Goal: Navigation & Orientation: Find specific page/section

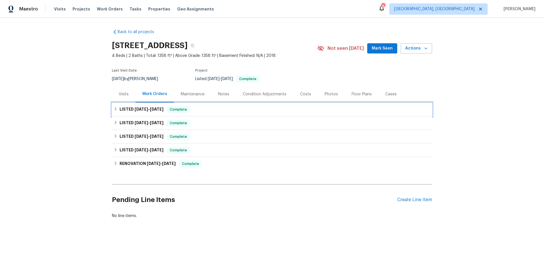
click at [115, 108] on icon at bounding box center [116, 108] width 2 height 3
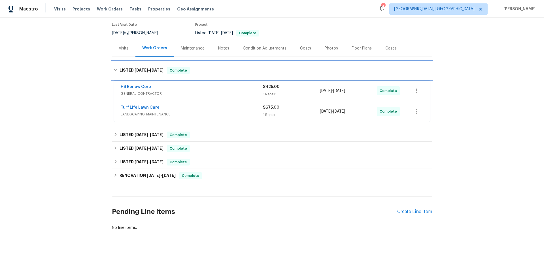
scroll to position [57, 0]
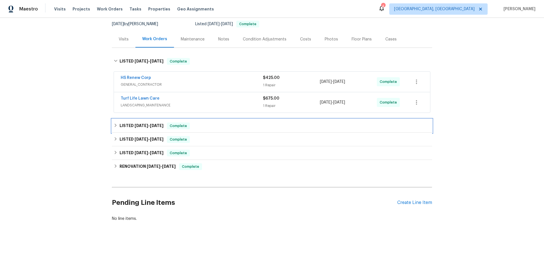
click at [115, 124] on icon at bounding box center [116, 125] width 2 height 3
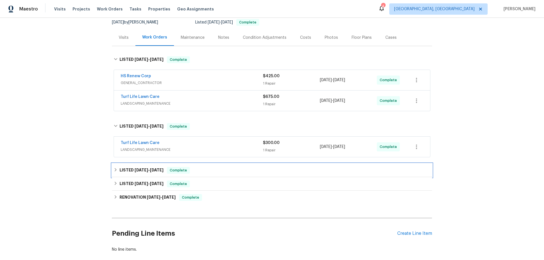
click at [115, 171] on icon at bounding box center [116, 169] width 2 height 3
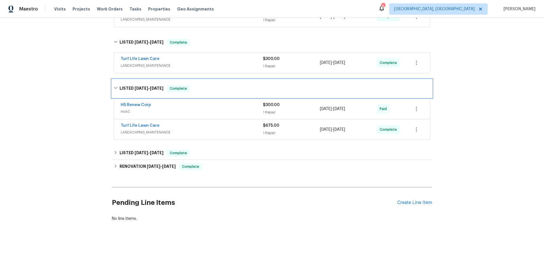
scroll to position [142, 0]
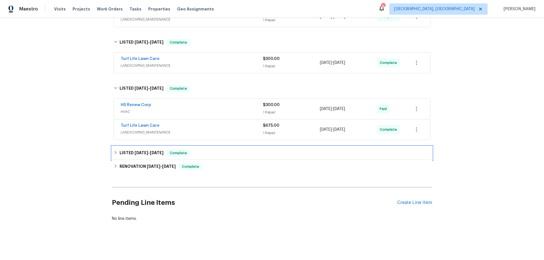
click at [114, 151] on icon at bounding box center [116, 153] width 4 height 4
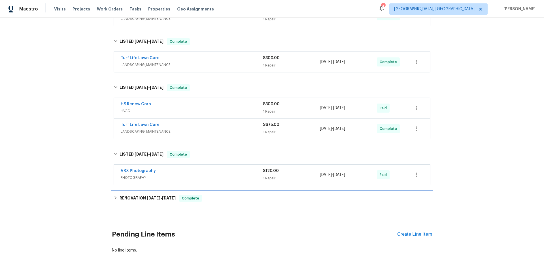
click at [114, 197] on icon at bounding box center [116, 198] width 4 height 4
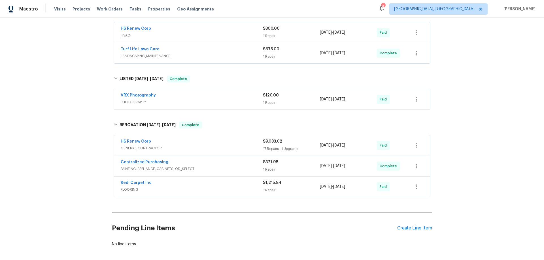
scroll to position [227, 0]
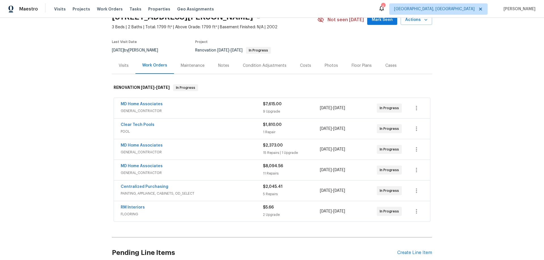
scroll to position [83, 0]
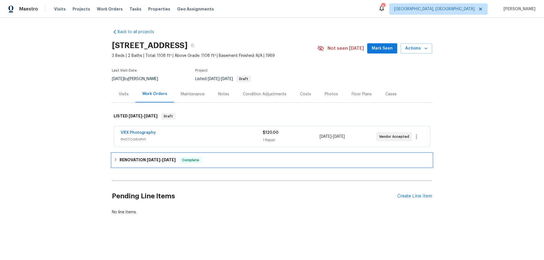
click at [115, 159] on icon at bounding box center [116, 160] width 4 height 4
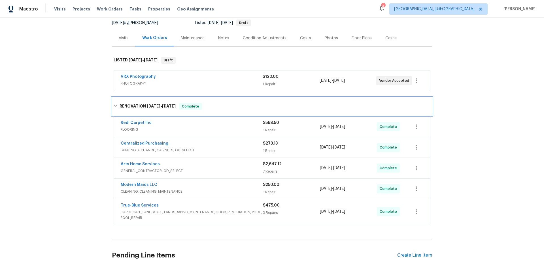
scroll to position [57, 0]
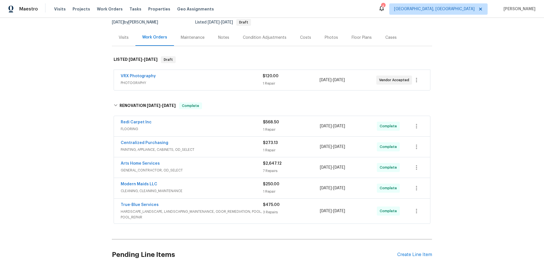
click at [481, 189] on div "Back to all projects 7349 S Avenida Perlina, Tucson, AZ 85746 3 Beds | 2 Baths …" at bounding box center [272, 139] width 544 height 242
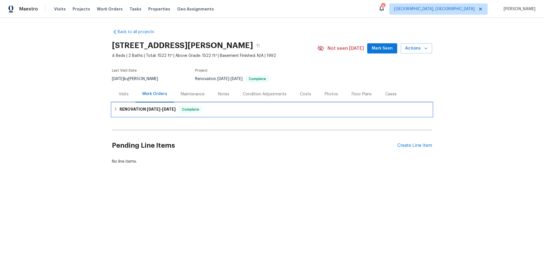
click at [114, 108] on icon at bounding box center [116, 109] width 4 height 4
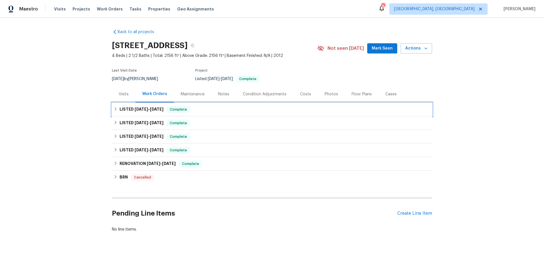
drag, startPoint x: 114, startPoint y: 109, endPoint x: 110, endPoint y: 126, distance: 17.1
click at [114, 110] on icon at bounding box center [116, 109] width 4 height 4
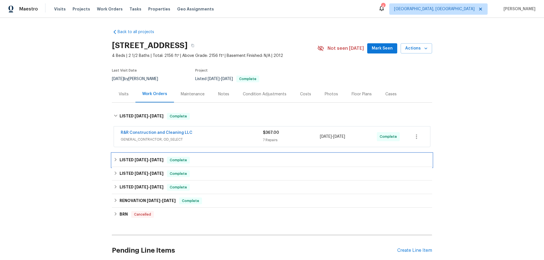
click at [114, 160] on icon at bounding box center [116, 160] width 4 height 4
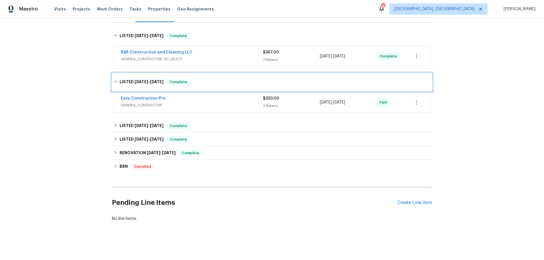
scroll to position [85, 0]
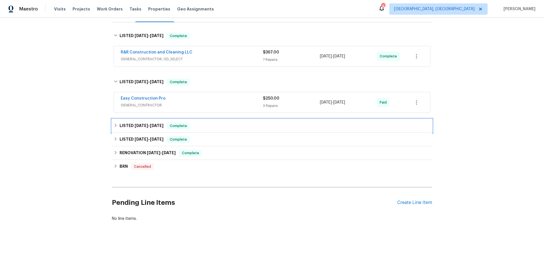
drag, startPoint x: 112, startPoint y: 122, endPoint x: 113, endPoint y: 127, distance: 4.3
click at [114, 123] on icon at bounding box center [116, 125] width 4 height 4
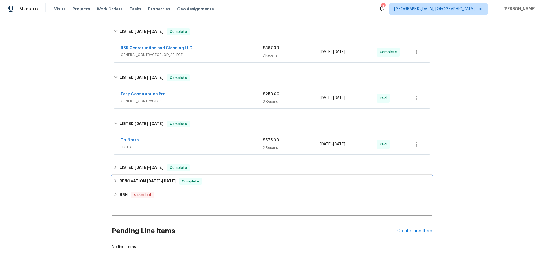
click at [114, 166] on icon at bounding box center [116, 167] width 4 height 4
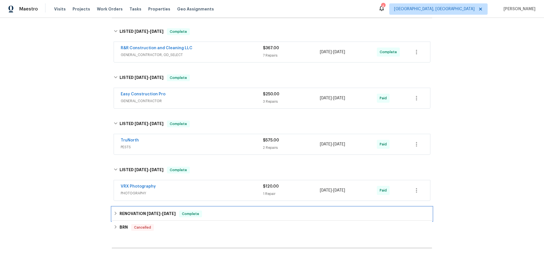
click at [114, 213] on icon at bounding box center [116, 214] width 4 height 4
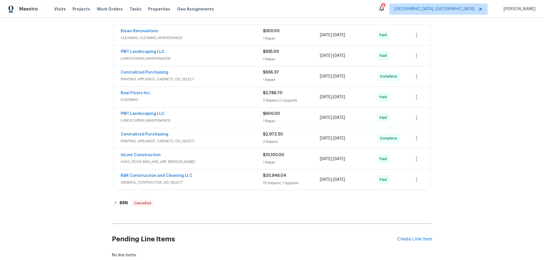
scroll to position [201, 0]
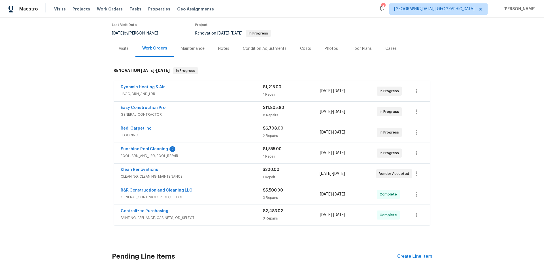
scroll to position [57, 0]
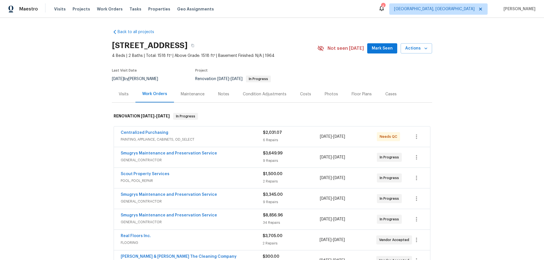
click at [73, 133] on div "Back to all projects [STREET_ADDRESS] 4 Beds | 2 Baths | Total: 1518 ft² | Abov…" at bounding box center [272, 139] width 544 height 242
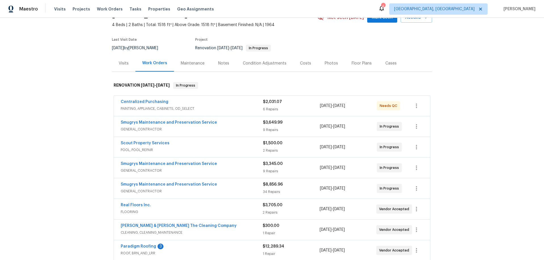
scroll to position [57, 0]
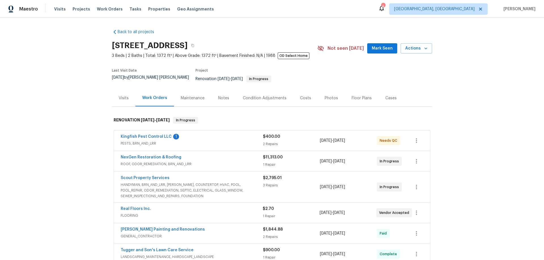
click at [73, 127] on div "Back to all projects [STREET_ADDRESS] 3 Beds | 2 Baths | Total: 1372 ft² | Abov…" at bounding box center [272, 139] width 544 height 242
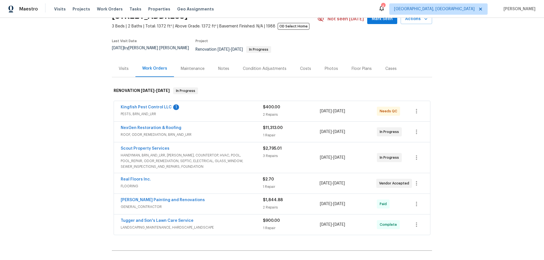
scroll to position [57, 0]
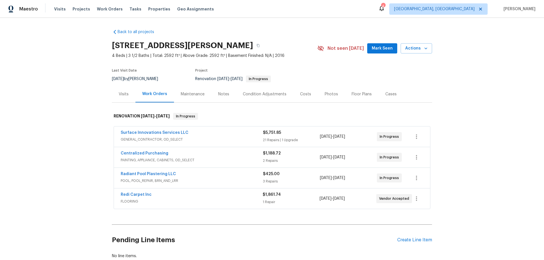
click at [80, 133] on div "Back to all projects [STREET_ADDRESS][PERSON_NAME] 4 Beds | 3 1/2 Baths | Total…" at bounding box center [272, 139] width 544 height 242
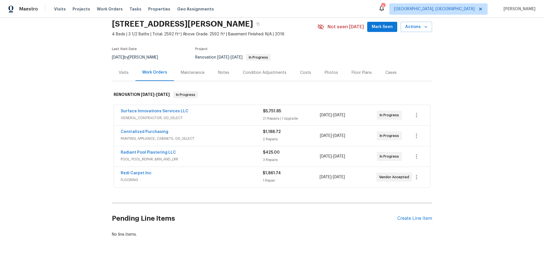
scroll to position [42, 0]
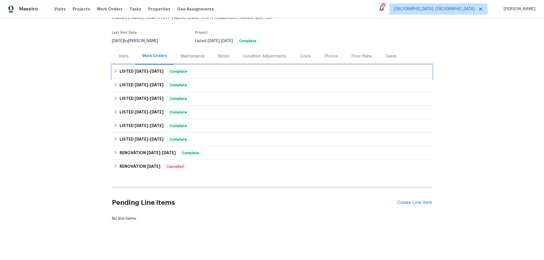
drag, startPoint x: 118, startPoint y: 65, endPoint x: 107, endPoint y: 92, distance: 29.4
click at [120, 68] on h6 "LISTED 7/23/25 - 8/7/25" at bounding box center [142, 71] width 44 height 7
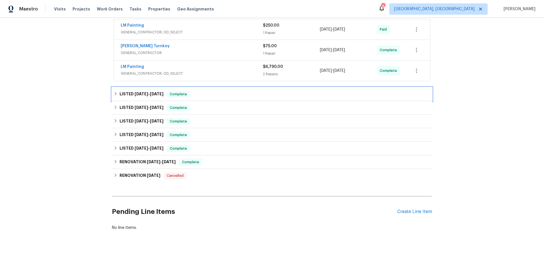
click at [121, 93] on h6 "LISTED 6/23/25 - 6/27/25" at bounding box center [142, 94] width 44 height 7
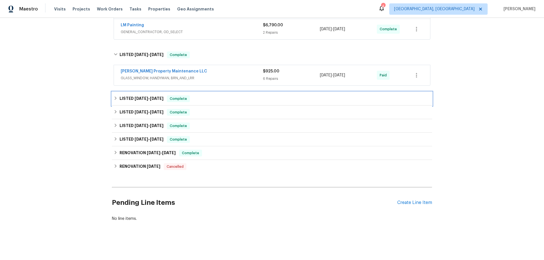
drag, startPoint x: 116, startPoint y: 99, endPoint x: 102, endPoint y: 106, distance: 15.6
click at [116, 99] on div "LISTED 4/15/25 - 4/18/25 Complete" at bounding box center [272, 98] width 317 height 7
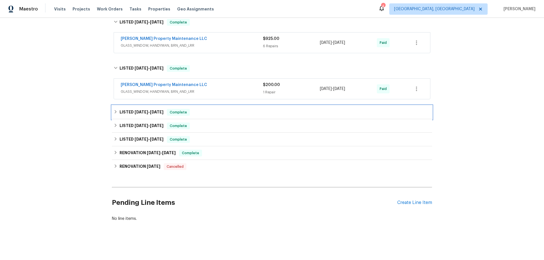
click at [120, 109] on h6 "LISTED 2/27/25 - 3/1/25" at bounding box center [142, 112] width 44 height 7
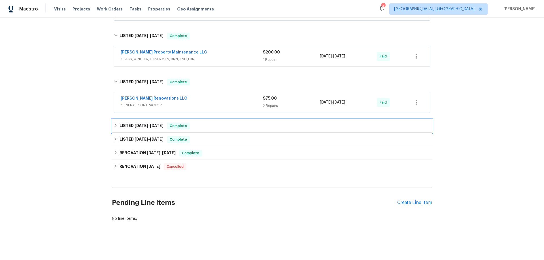
click at [115, 125] on div "LISTED 12/30/24 - 1/8/25 Complete" at bounding box center [272, 126] width 317 height 7
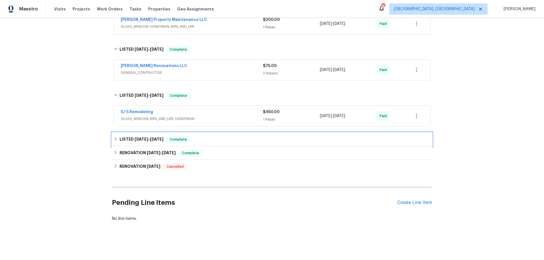
click at [120, 137] on h6 "LISTED 10/2/24 - 10/9/24" at bounding box center [142, 139] width 44 height 7
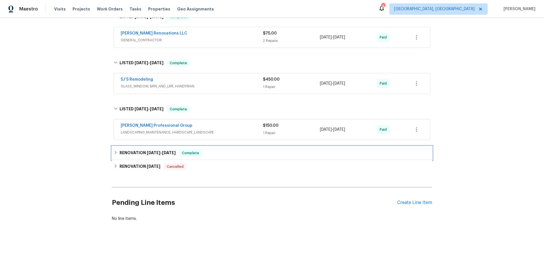
click at [122, 150] on h6 "RENOVATION 8/16/24 - 9/15/24" at bounding box center [148, 153] width 56 height 7
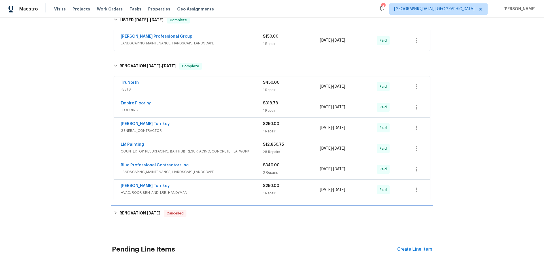
click at [115, 212] on icon at bounding box center [116, 213] width 4 height 4
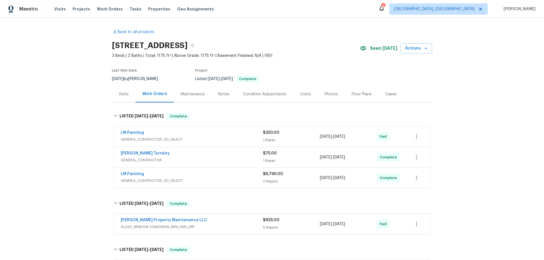
click at [96, 125] on div "Back to all projects 1909 Meadow Ln, Decatur, GA 30032 3 Beds | 2 Baths | Total…" at bounding box center [272, 139] width 544 height 242
click at [72, 103] on div "Back to all projects 1909 Meadow Ln, Decatur, GA 30032 3 Beds | 2 Baths | Total…" at bounding box center [272, 139] width 544 height 242
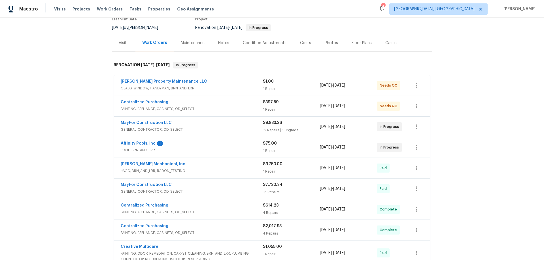
scroll to position [57, 0]
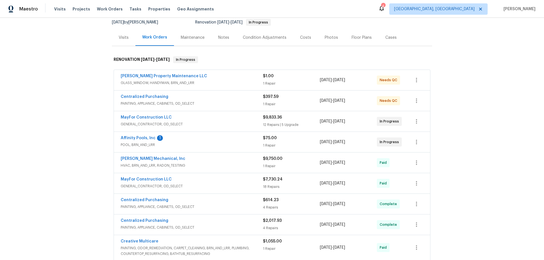
click at [63, 146] on div "Back to all projects 1104 Maple Dr, Griffin, GA 30224 4 Beds | 2 1/2 Baths | To…" at bounding box center [272, 139] width 544 height 242
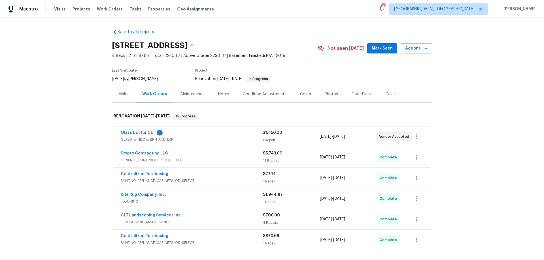
click at [86, 118] on div "Back to all projects 3032 Green Apple Dr, Dallas, NC 28034 4 Beds | 2 1/2 Baths…" at bounding box center [272, 139] width 544 height 242
click at [92, 100] on div "Back to all projects 3032 Green Apple Dr, Dallas, NC 28034 4 Beds | 2 1/2 Baths…" at bounding box center [272, 139] width 544 height 242
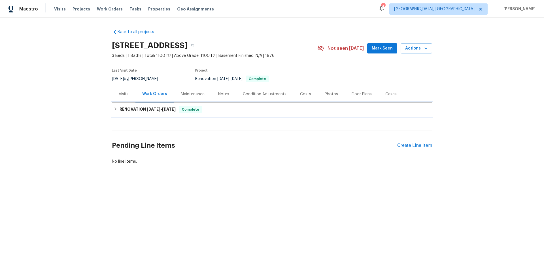
click at [114, 106] on div "RENOVATION 8/11/25 - 9/5/25 Complete" at bounding box center [272, 109] width 317 height 7
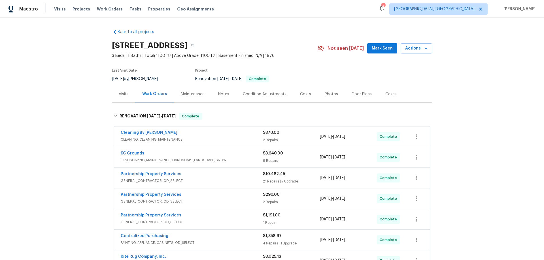
click at [78, 88] on div "Back to all projects 8980 Palomar Rd, Cincinnati, OH 45251 3 Beds | 1 Baths | T…" at bounding box center [272, 139] width 544 height 242
click at [79, 94] on div "Back to all projects 8980 Palomar Rd, Cincinnati, OH 45251 3 Beds | 1 Baths | T…" at bounding box center [272, 139] width 544 height 242
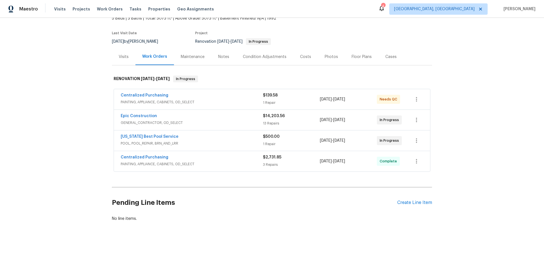
scroll to position [42, 0]
click at [85, 119] on div "Back to all projects [STREET_ADDRESS] 5 Beds | 3 Baths | Total: 3073 ft² | Abov…" at bounding box center [272, 139] width 544 height 242
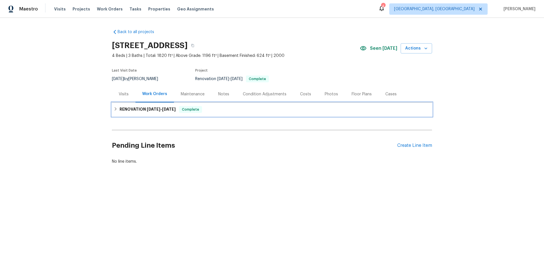
click at [114, 108] on icon at bounding box center [116, 109] width 4 height 4
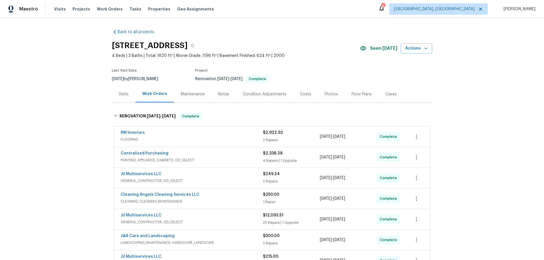
click at [74, 112] on div "Back to all projects 3801 Fig Leaf Ct, Greensboro, NC 27406 4 Beds | 3 Baths | …" at bounding box center [272, 139] width 544 height 242
click at [74, 86] on div "Back to all projects 3801 Fig Leaf Ct, Greensboro, NC 27406 4 Beds | 3 Baths | …" at bounding box center [272, 139] width 544 height 242
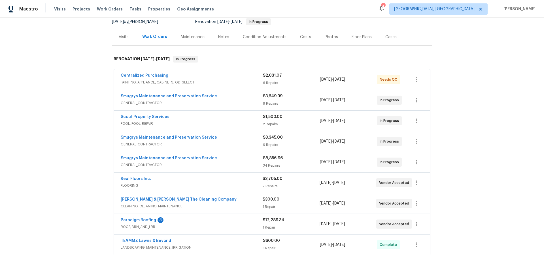
scroll to position [85, 0]
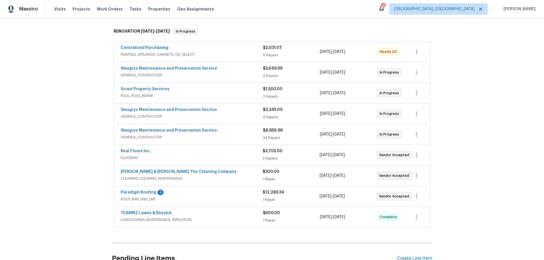
click at [81, 148] on div "Back to all projects 3319 Victoria Ct E, Jacksonville, FL 32216 4 Beds | 2 Bath…" at bounding box center [272, 139] width 544 height 242
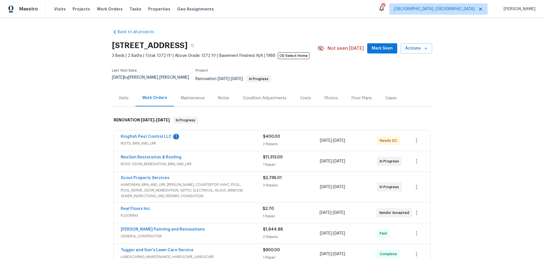
click at [90, 131] on div "Back to all projects [STREET_ADDRESS] 3 Beds | 2 Baths | Total: 1372 ft² | Abov…" at bounding box center [272, 139] width 544 height 242
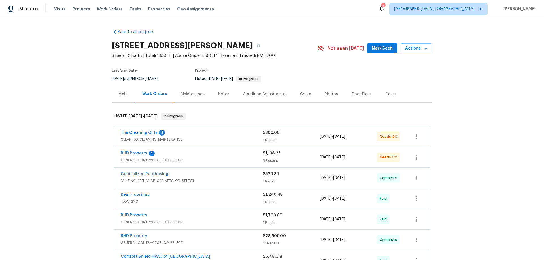
click at [66, 141] on div "Back to all projects 4025 Scofield Dr, Raleigh, NC 27610 3 Beds | 2 Baths | Tot…" at bounding box center [272, 139] width 544 height 242
click at [68, 111] on div "Back to all projects 4025 Scofield Dr, Raleigh, NC 27610 3 Beds | 2 Baths | Tot…" at bounding box center [272, 139] width 544 height 242
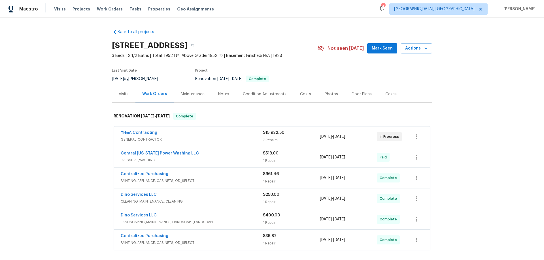
click at [75, 113] on div "Back to all projects 4316 Chamberlayne Ave, Richmond, VA 23227 3 Beds | 2 1/2 B…" at bounding box center [272, 139] width 544 height 242
click at [44, 95] on div "Back to all projects 4316 Chamberlayne Ave, Richmond, VA 23227 3 Beds | 2 1/2 B…" at bounding box center [272, 139] width 544 height 242
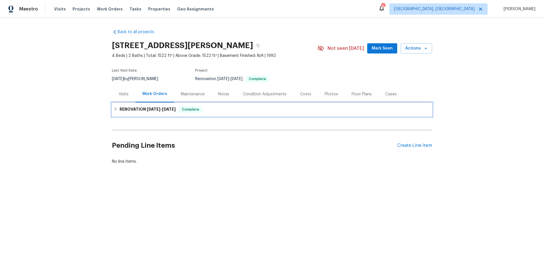
click at [114, 108] on icon at bounding box center [116, 109] width 4 height 4
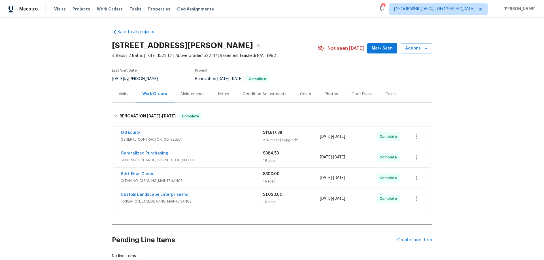
click at [68, 112] on div "Back to all projects 25707 Pelion Rd, Menifee, CA 92584 4 Beds | 2 Baths | Tota…" at bounding box center [272, 139] width 544 height 242
click at [69, 130] on div "Back to all projects 25707 Pelion Rd, Menifee, CA 92584 4 Beds | 2 Baths | Tota…" at bounding box center [272, 139] width 544 height 242
click at [77, 125] on div "Back to all projects 25707 Pelion Rd, Menifee, CA 92584 4 Beds | 2 Baths | Tota…" at bounding box center [272, 139] width 544 height 242
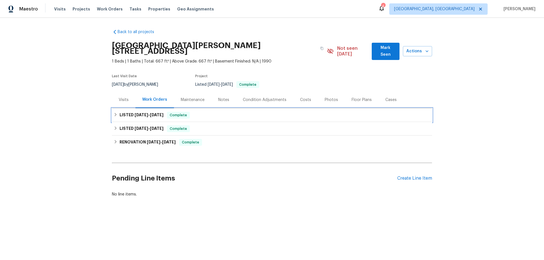
click at [114, 113] on icon at bounding box center [116, 115] width 4 height 4
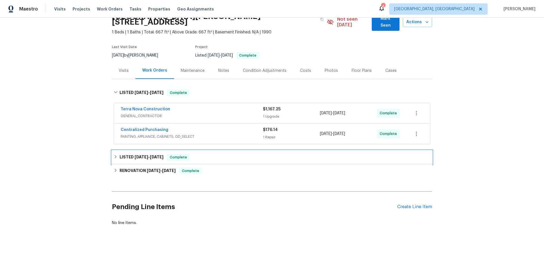
drag, startPoint x: 116, startPoint y: 148, endPoint x: 107, endPoint y: 151, distance: 9.5
click at [116, 154] on div "LISTED [DATE] - [DATE] Complete" at bounding box center [272, 157] width 317 height 7
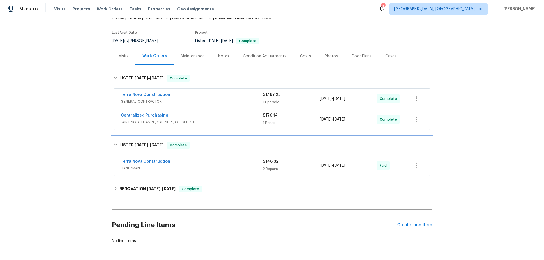
scroll to position [63, 0]
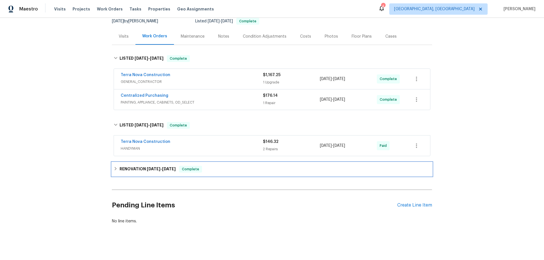
drag, startPoint x: 118, startPoint y: 170, endPoint x: 117, endPoint y: 163, distance: 7.2
click at [118, 170] on div "RENOVATION 6/24/24 - 6/26/24 Complete" at bounding box center [272, 170] width 320 height 14
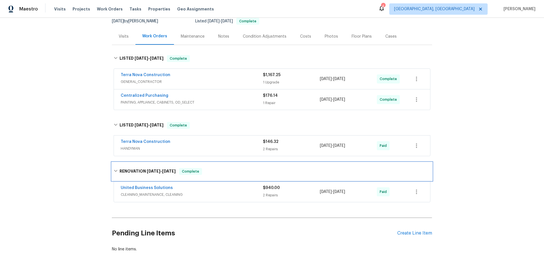
click at [117, 163] on div "RENOVATION 6/24/24 - 6/26/24 Complete" at bounding box center [272, 172] width 320 height 18
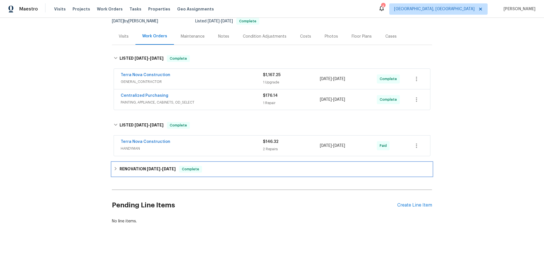
click at [120, 166] on h6 "RENOVATION 6/24/24 - 6/26/24" at bounding box center [148, 169] width 56 height 7
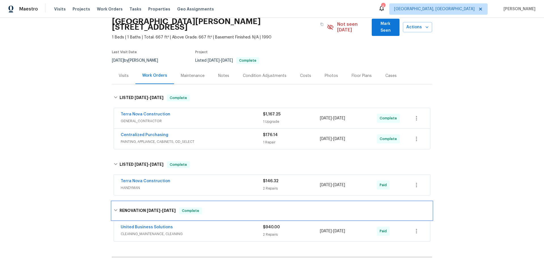
scroll to position [0, 0]
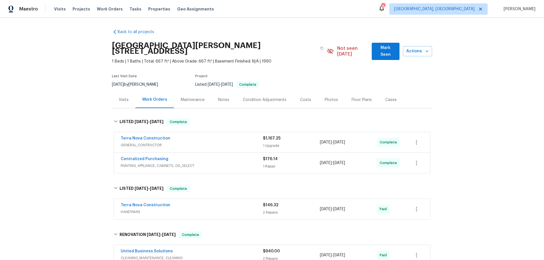
click at [76, 122] on div "Back to all projects 7365 Calle Cristobal Unit 197, San Diego, CA 92126 1 Beds …" at bounding box center [272, 139] width 544 height 242
click at [80, 119] on div "Back to all projects 7365 Calle Cristobal Unit 197, San Diego, CA 92126 1 Beds …" at bounding box center [272, 139] width 544 height 242
click at [87, 117] on div "Back to all projects 7365 Calle Cristobal Unit 197, San Diego, CA 92126 1 Beds …" at bounding box center [272, 139] width 544 height 242
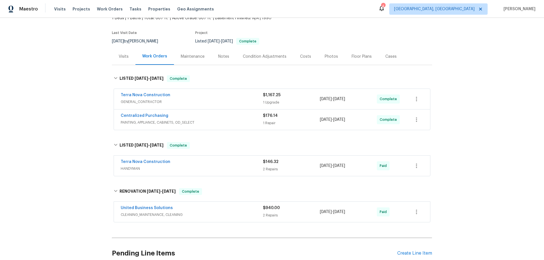
scroll to position [85, 0]
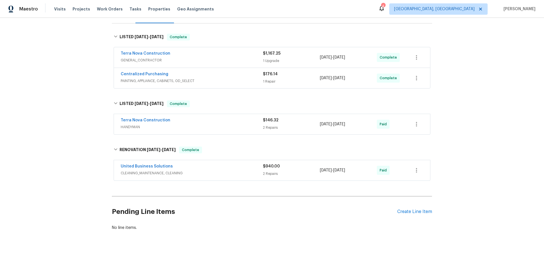
click at [63, 112] on div "Back to all projects 7365 Calle Cristobal Unit 197, San Diego, CA 92126 1 Beds …" at bounding box center [272, 139] width 544 height 242
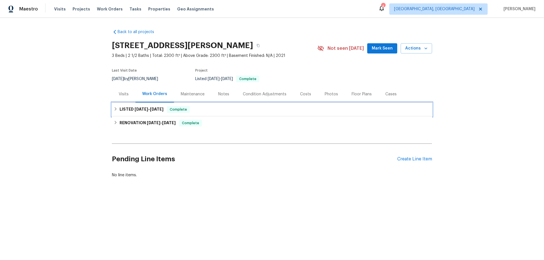
drag, startPoint x: 131, startPoint y: 110, endPoint x: 121, endPoint y: 132, distance: 24.7
click at [129, 110] on h6 "LISTED [DATE] - [DATE]" at bounding box center [142, 109] width 44 height 7
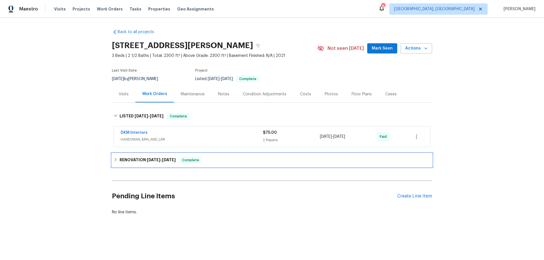
drag, startPoint x: 124, startPoint y: 156, endPoint x: 92, endPoint y: 146, distance: 33.5
click at [122, 157] on div "RENOVATION [DATE] - [DATE] Complete" at bounding box center [272, 161] width 320 height 14
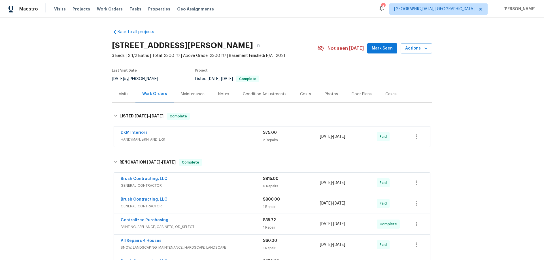
click at [81, 118] on div "Back to all projects [STREET_ADDRESS][PERSON_NAME] 3 Beds | 2 1/2 Baths | Total…" at bounding box center [272, 139] width 544 height 242
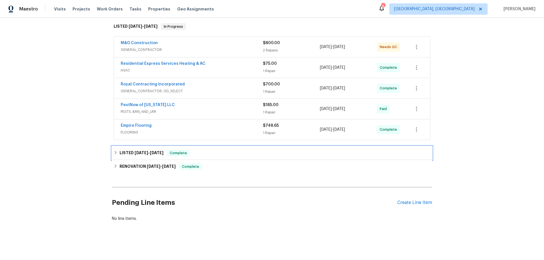
click at [120, 152] on h6 "LISTED [DATE] - [DATE]" at bounding box center [142, 153] width 44 height 7
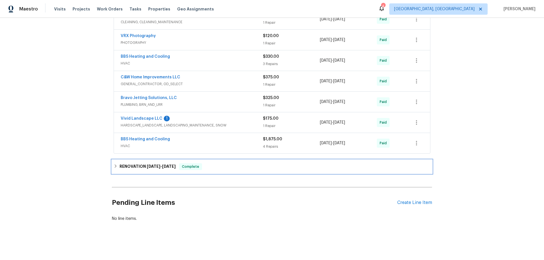
drag, startPoint x: 119, startPoint y: 159, endPoint x: 91, endPoint y: 186, distance: 38.5
click at [120, 163] on h6 "RENOVATION [DATE] - [DATE]" at bounding box center [148, 166] width 56 height 7
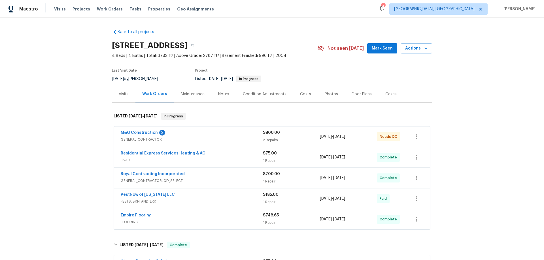
click at [71, 88] on div "Back to all projects [STREET_ADDRESS] 4 Beds | 4 Baths | Total: 3783 ft² | Abov…" at bounding box center [272, 139] width 544 height 242
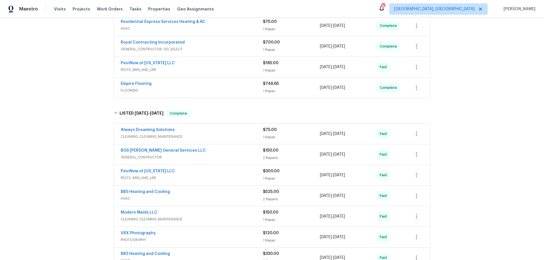
scroll to position [399, 0]
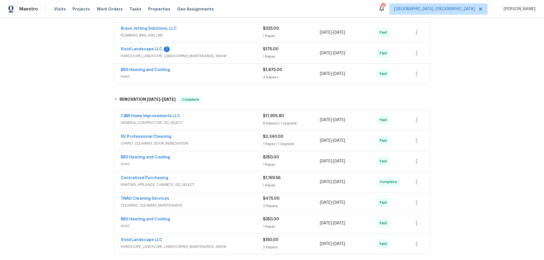
click at [78, 103] on div "Back to all projects [STREET_ADDRESS] 4 Beds | 4 Baths | Total: 3783 ft² | Abov…" at bounding box center [272, 139] width 544 height 242
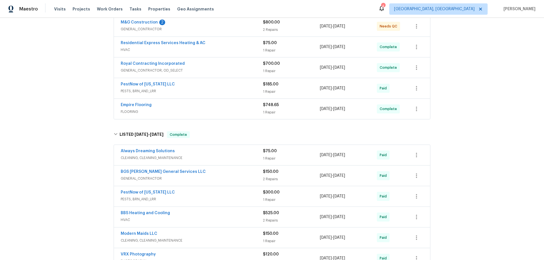
scroll to position [47, 0]
